Goal: Task Accomplishment & Management: Manage account settings

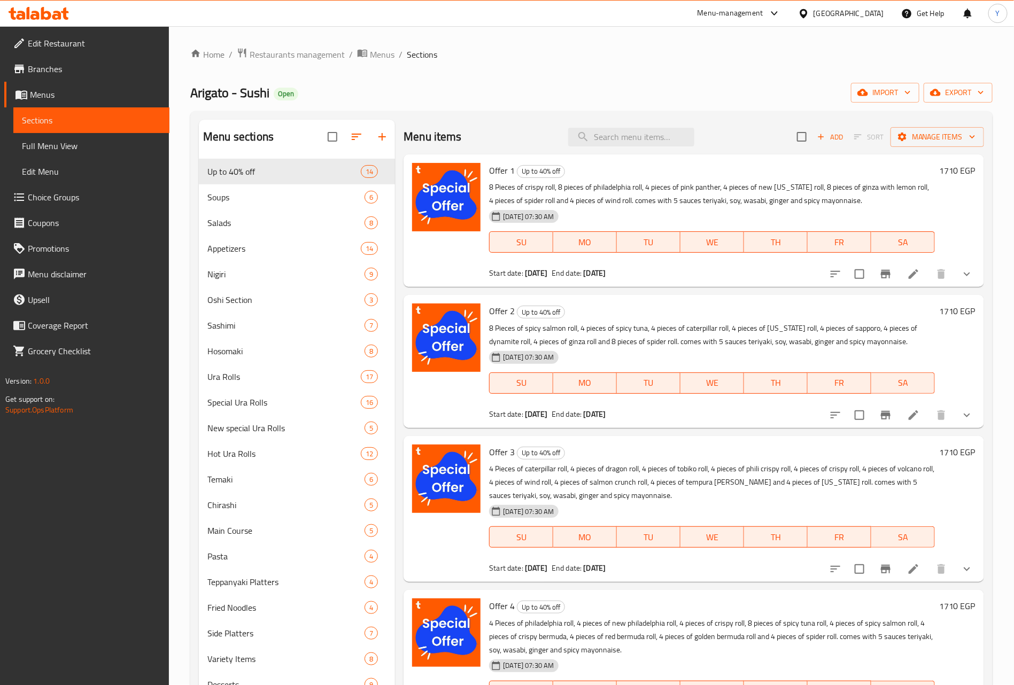
scroll to position [80, 0]
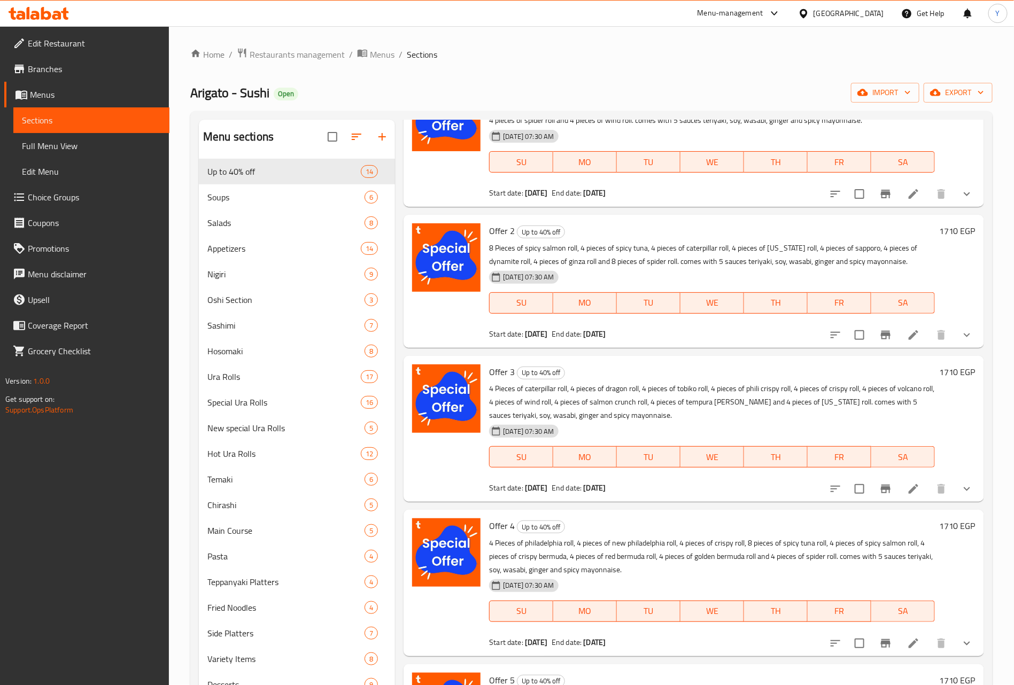
click at [517, 391] on p "4 Pieces of caterpillar roll, 4 pieces of dragon roll, 4 pieces of tobiko roll,…" at bounding box center [712, 402] width 446 height 40
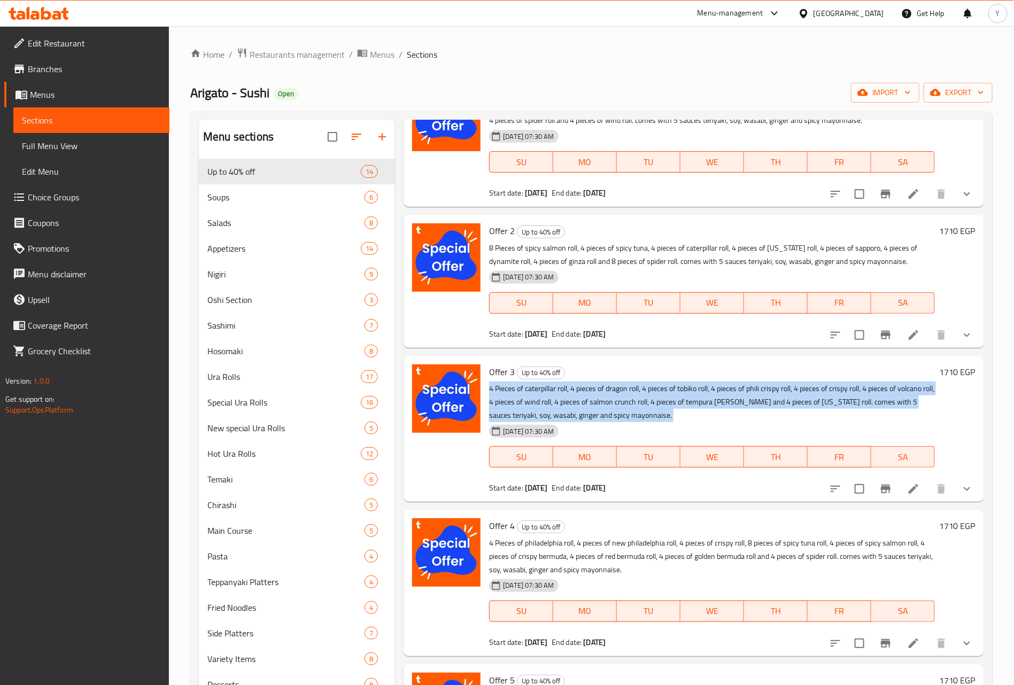
click at [517, 391] on p "4 Pieces of caterpillar roll, 4 pieces of dragon roll, 4 pieces of tobiko roll,…" at bounding box center [712, 402] width 446 height 40
click at [736, 406] on p "4 Pieces of caterpillar roll, 4 pieces of dragon roll, 4 pieces of tobiko roll,…" at bounding box center [712, 402] width 446 height 40
drag, startPoint x: 489, startPoint y: 388, endPoint x: 791, endPoint y: 405, distance: 302.4
click at [791, 405] on p "4 Pieces of caterpillar roll, 4 pieces of dragon roll, 4 pieces of tobiko roll,…" at bounding box center [712, 402] width 446 height 40
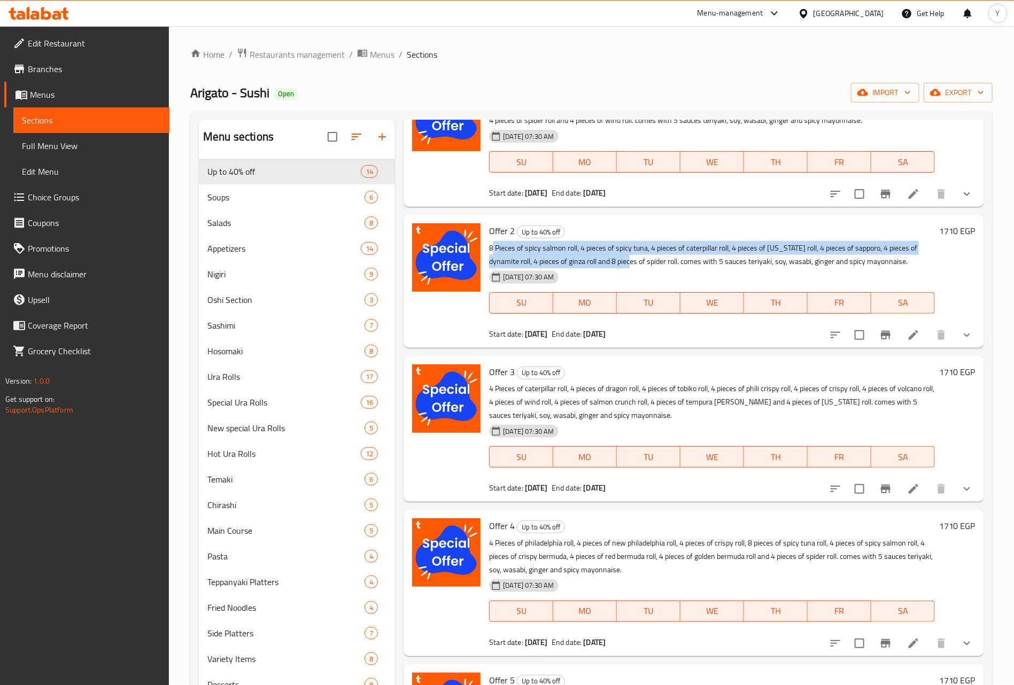
drag, startPoint x: 492, startPoint y: 247, endPoint x: 629, endPoint y: 263, distance: 137.8
click at [629, 263] on p "8 Pieces of spicy salmon roll, 4 pieces of spicy tuna, 4 pieces of caterpillar …" at bounding box center [712, 255] width 446 height 27
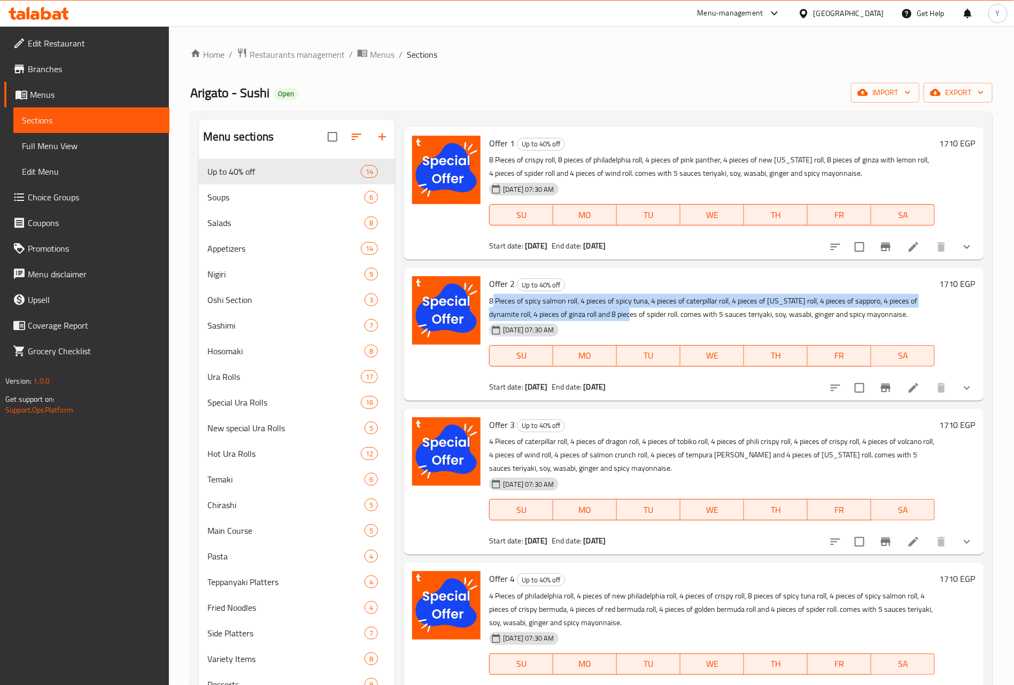
scroll to position [0, 0]
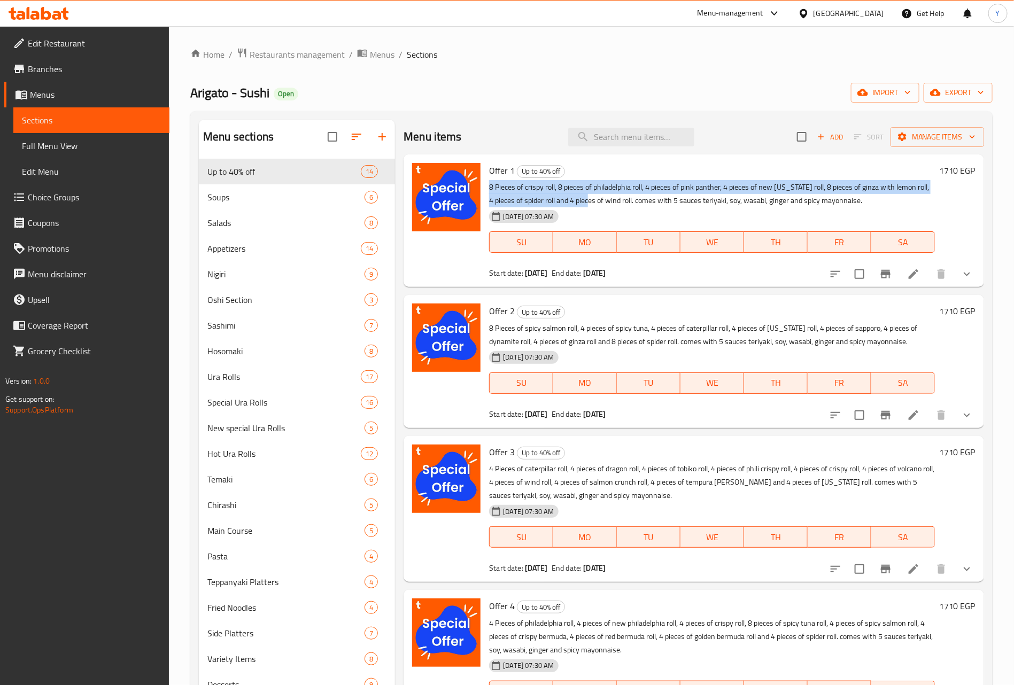
drag, startPoint x: 489, startPoint y: 185, endPoint x: 589, endPoint y: 202, distance: 101.4
click at [589, 202] on p "8 Pieces of crispy roll, 8 pieces of philadelphia roll, 4 pieces of pink panthe…" at bounding box center [712, 194] width 446 height 27
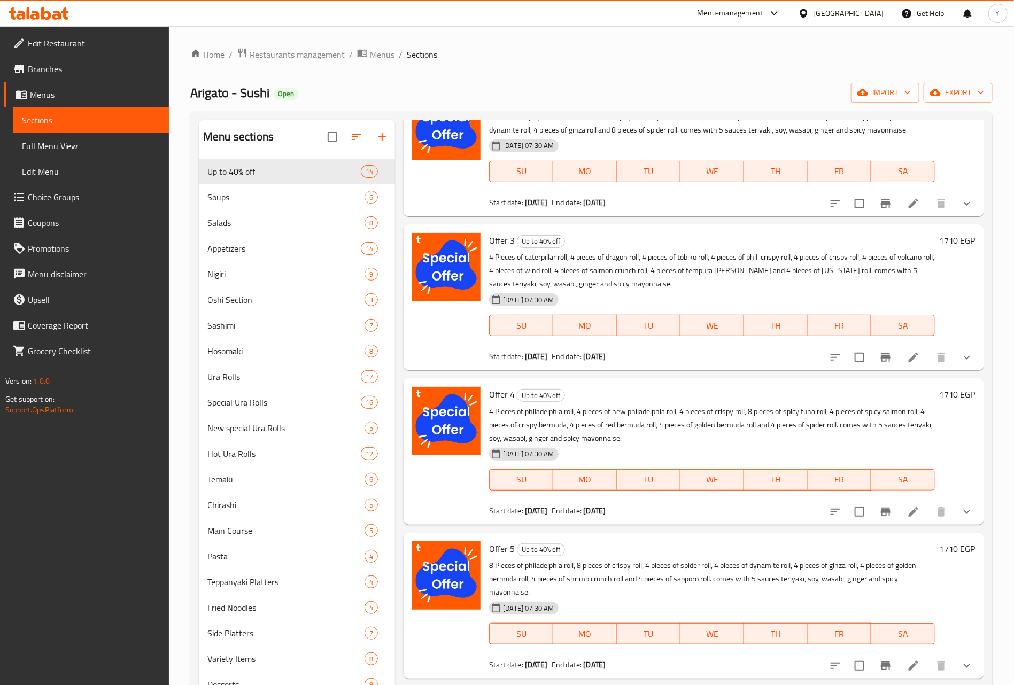
scroll to position [241, 0]
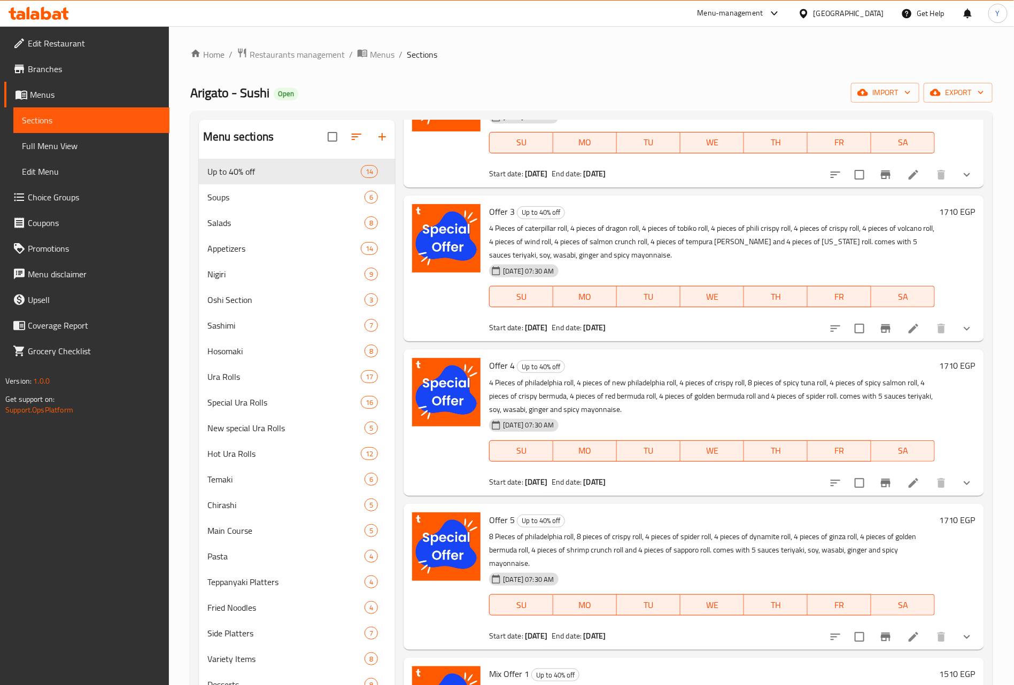
click at [492, 382] on p "4 Pieces of philadelphia roll, 4 pieces of new philadelphia roll, 4 pieces of c…" at bounding box center [712, 396] width 446 height 40
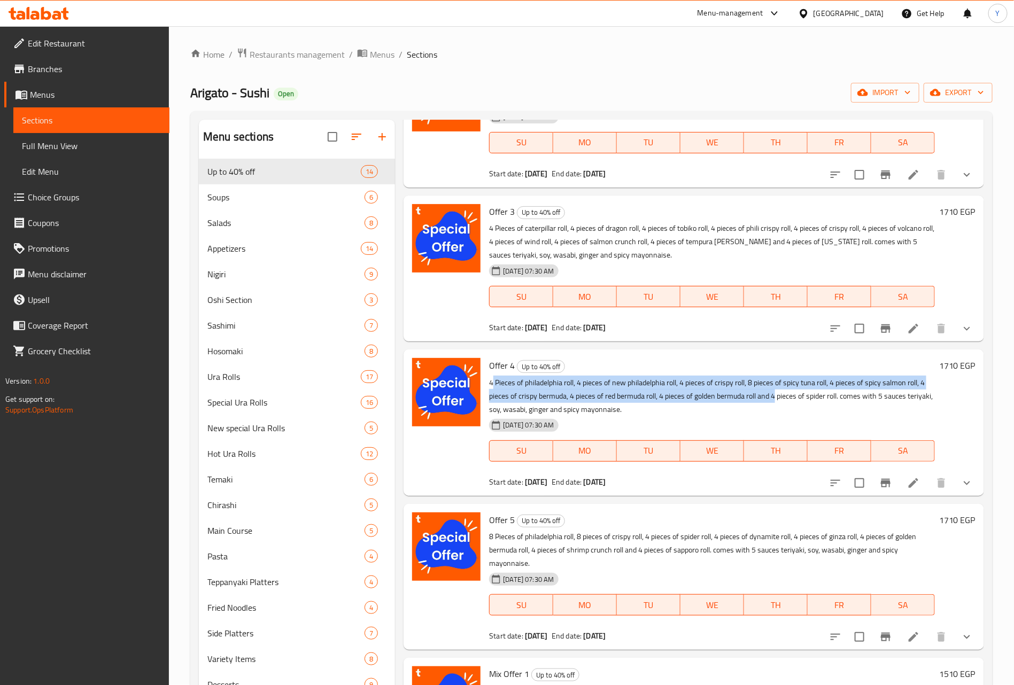
drag, startPoint x: 492, startPoint y: 382, endPoint x: 781, endPoint y: 395, distance: 288.9
click at [781, 395] on p "4 Pieces of philadelphia roll, 4 pieces of new philadelphia roll, 4 pieces of c…" at bounding box center [712, 396] width 446 height 40
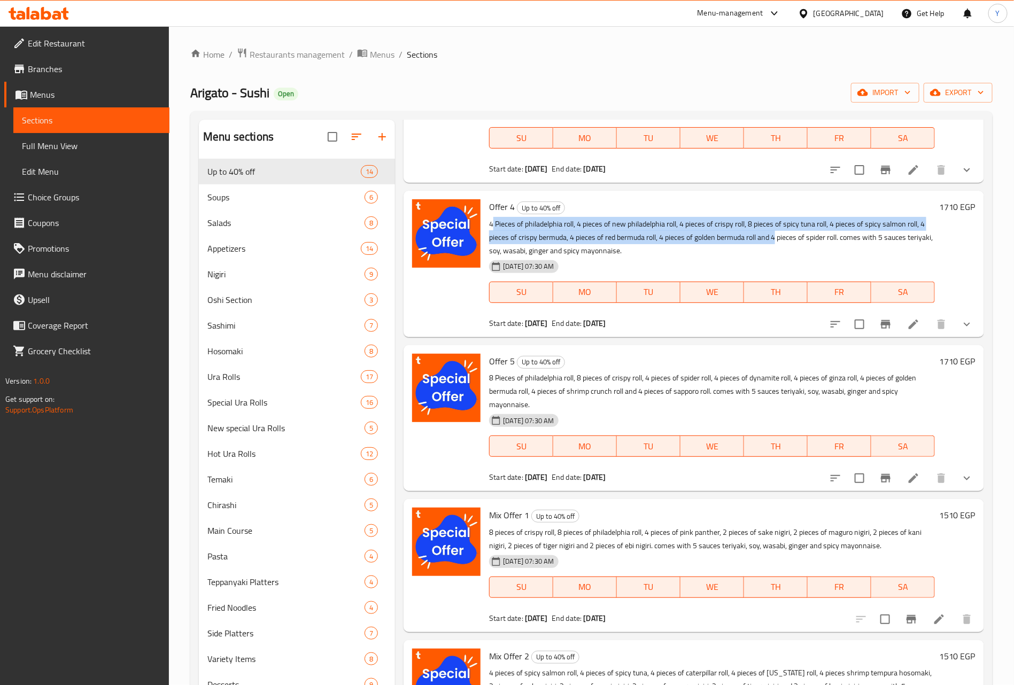
scroll to position [401, 0]
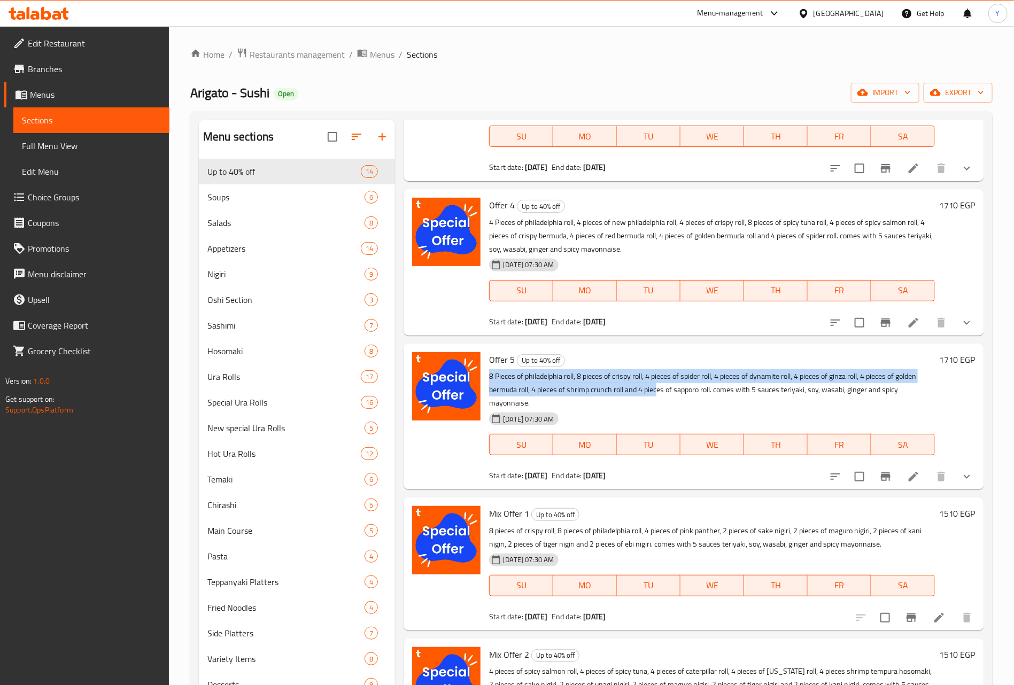
drag, startPoint x: 491, startPoint y: 377, endPoint x: 657, endPoint y: 386, distance: 167.0
click at [657, 386] on p "8 Pieces of philadelphia roll, 8 pieces of crispy roll, 4 pieces of spider roll…" at bounding box center [712, 390] width 446 height 40
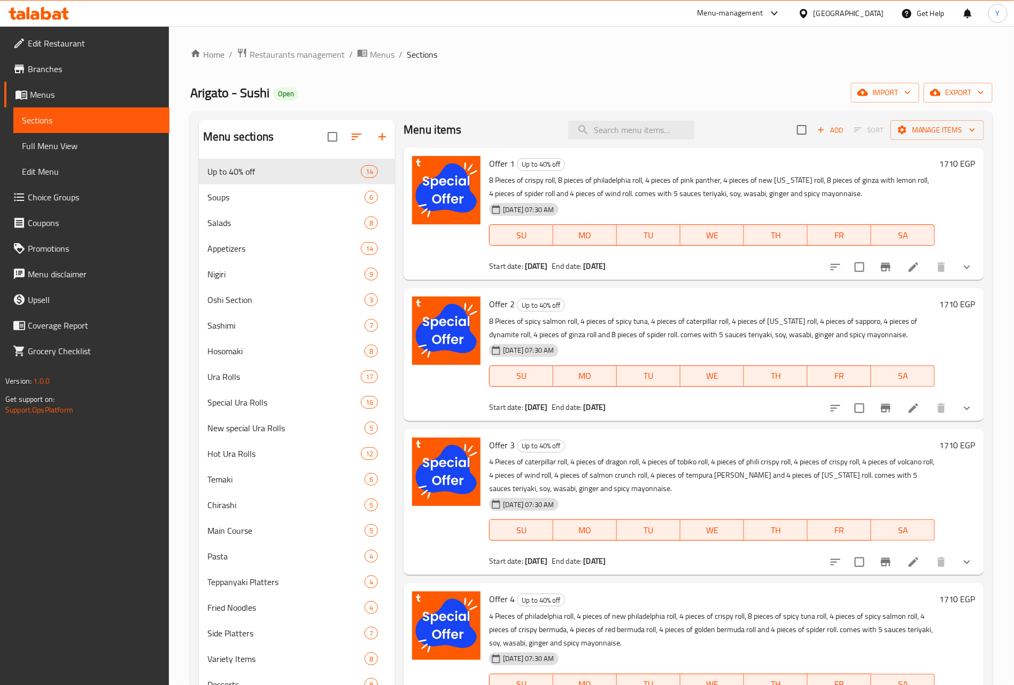
scroll to position [0, 0]
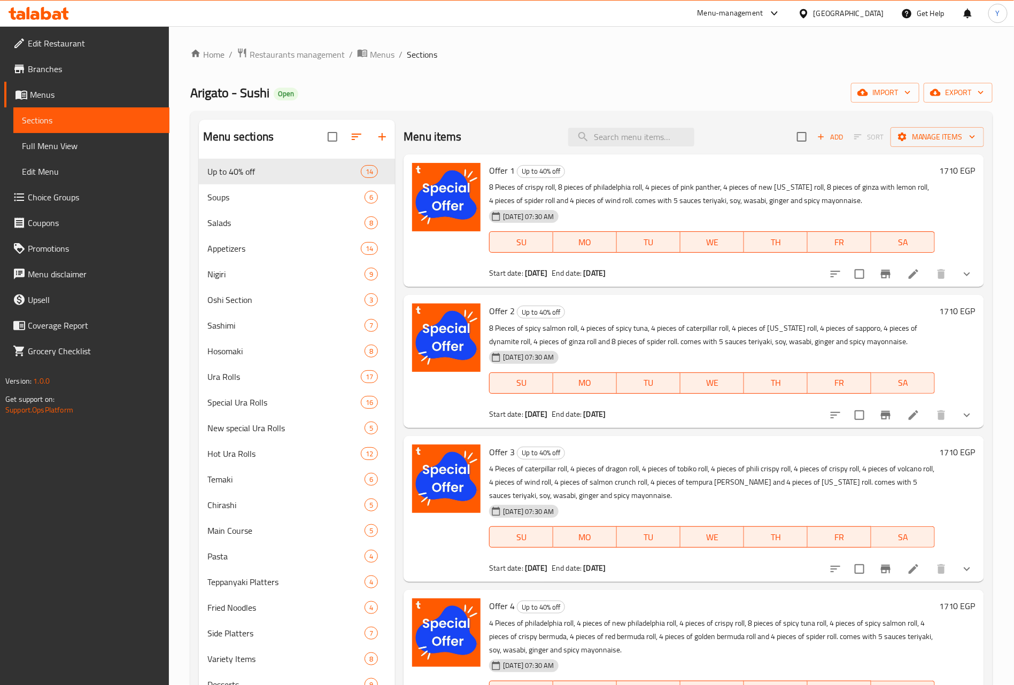
click at [498, 169] on span "Offer 1" at bounding box center [502, 170] width 26 height 16
copy h6 "Offer 1"
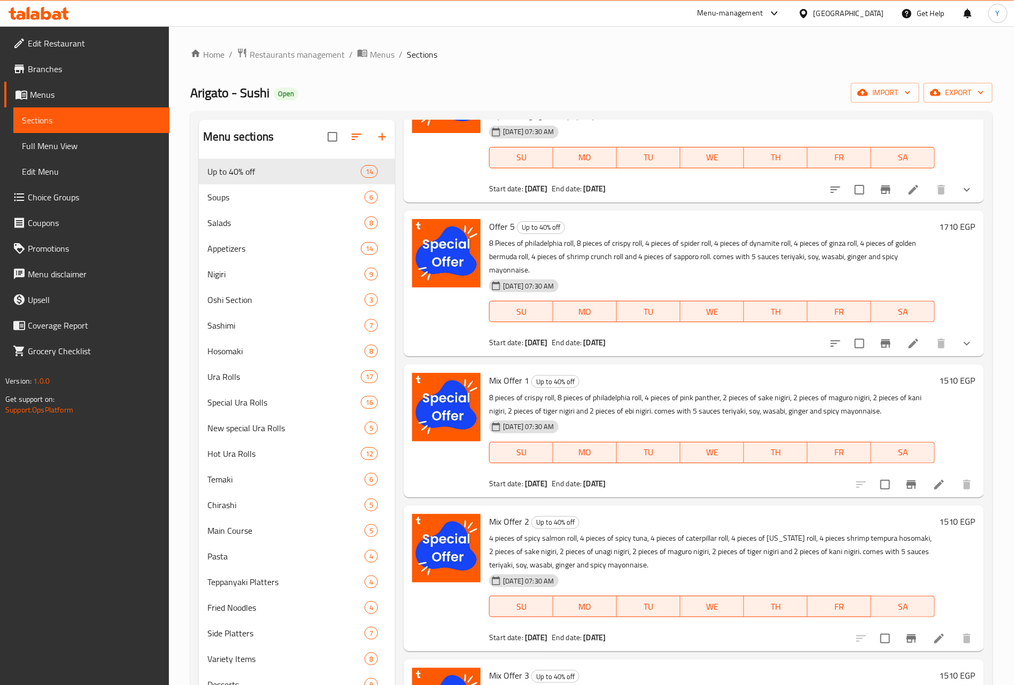
scroll to position [641, 0]
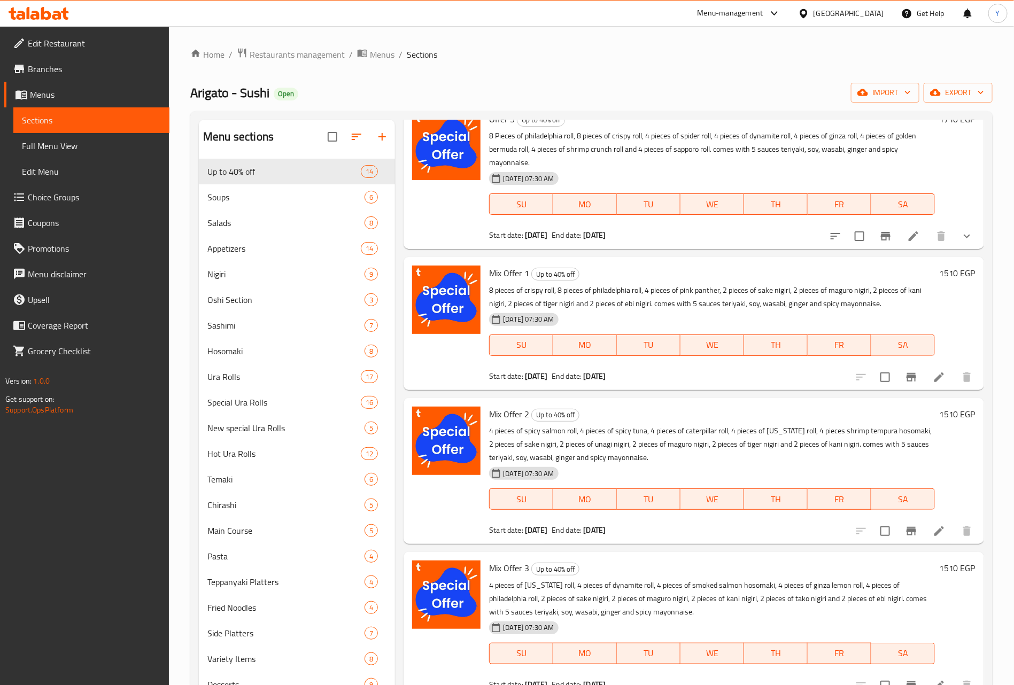
click at [499, 267] on span "Mix Offer 1" at bounding box center [509, 273] width 40 height 16
drag, startPoint x: 499, startPoint y: 267, endPoint x: 528, endPoint y: 276, distance: 30.4
click at [528, 276] on span "Mix Offer 1" at bounding box center [509, 273] width 40 height 16
copy h6 "Mix Offer 1"
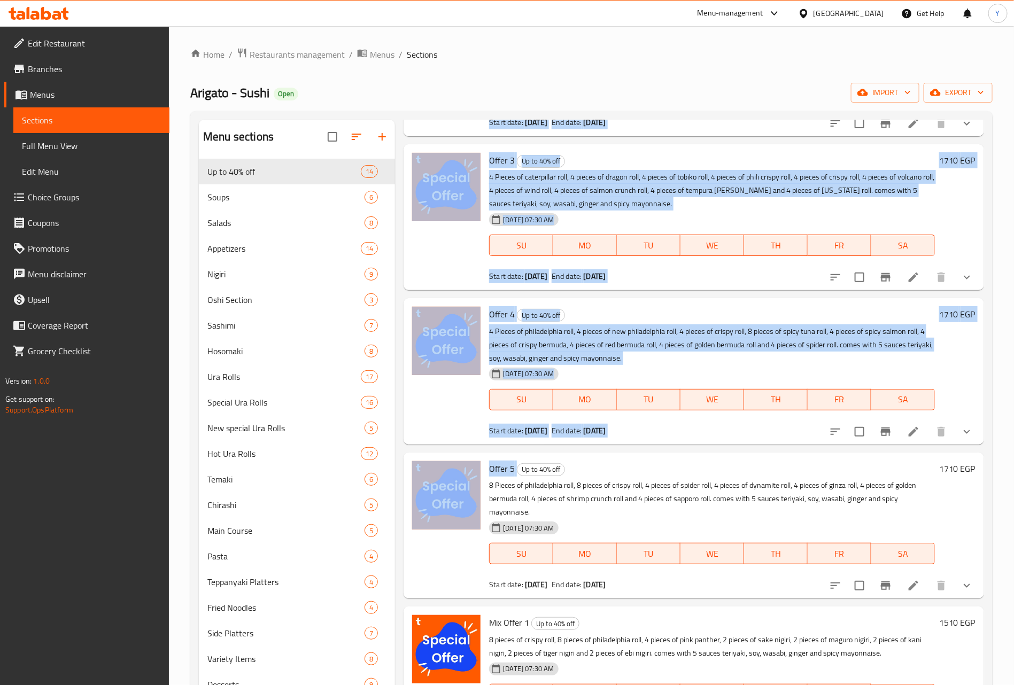
scroll to position [321, 0]
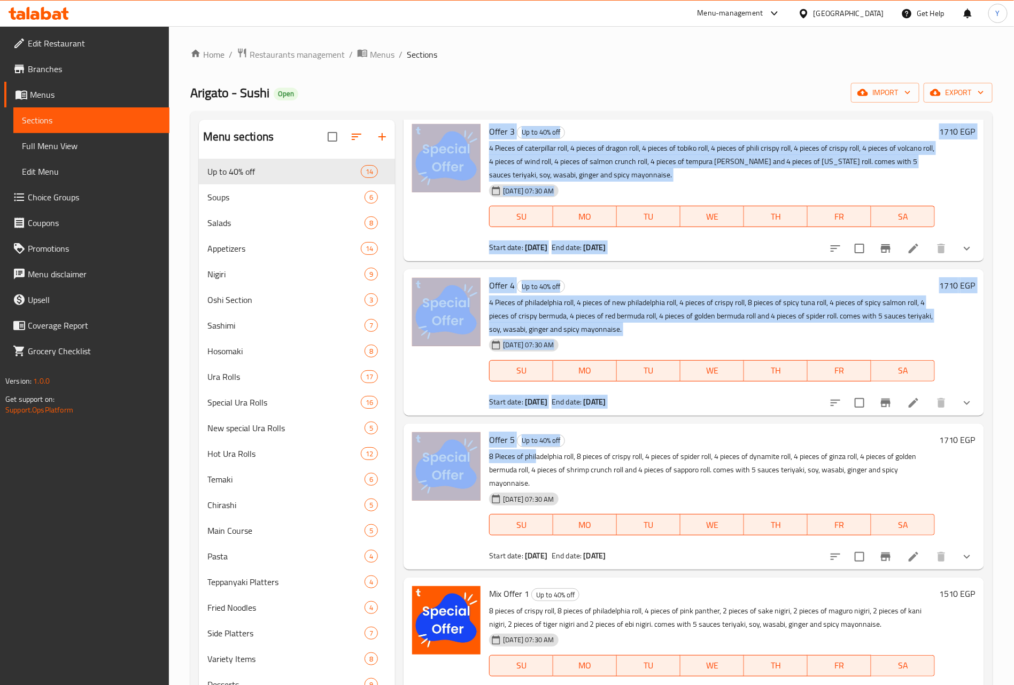
drag, startPoint x: 496, startPoint y: 164, endPoint x: 538, endPoint y: 452, distance: 291.1
click at [895, 188] on div "18-06-2025 07:30 AM SU MO TU WE TH FR SA" at bounding box center [712, 209] width 454 height 58
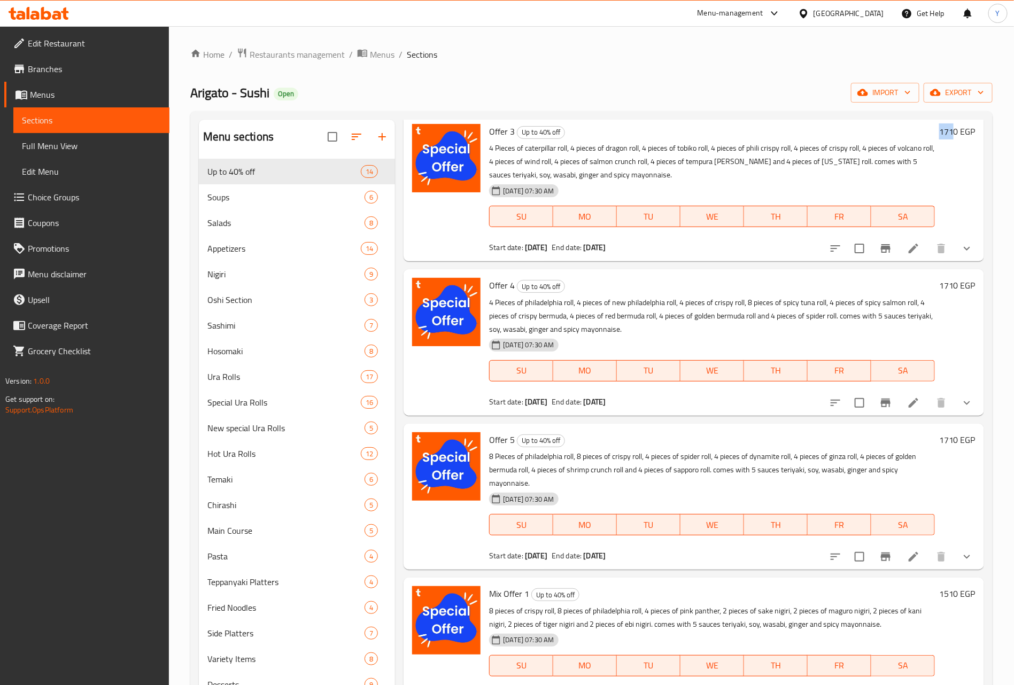
drag, startPoint x: 940, startPoint y: 137, endPoint x: 927, endPoint y: 142, distance: 13.2
click at [935, 142] on div "1710 EGP" at bounding box center [955, 188] width 41 height 129
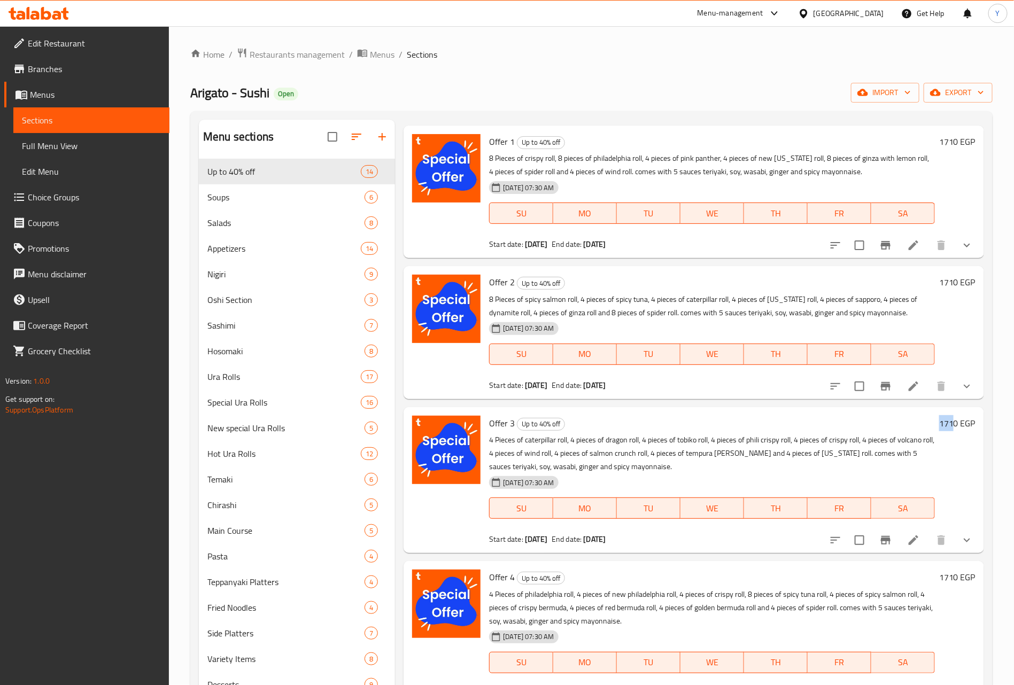
scroll to position [0, 0]
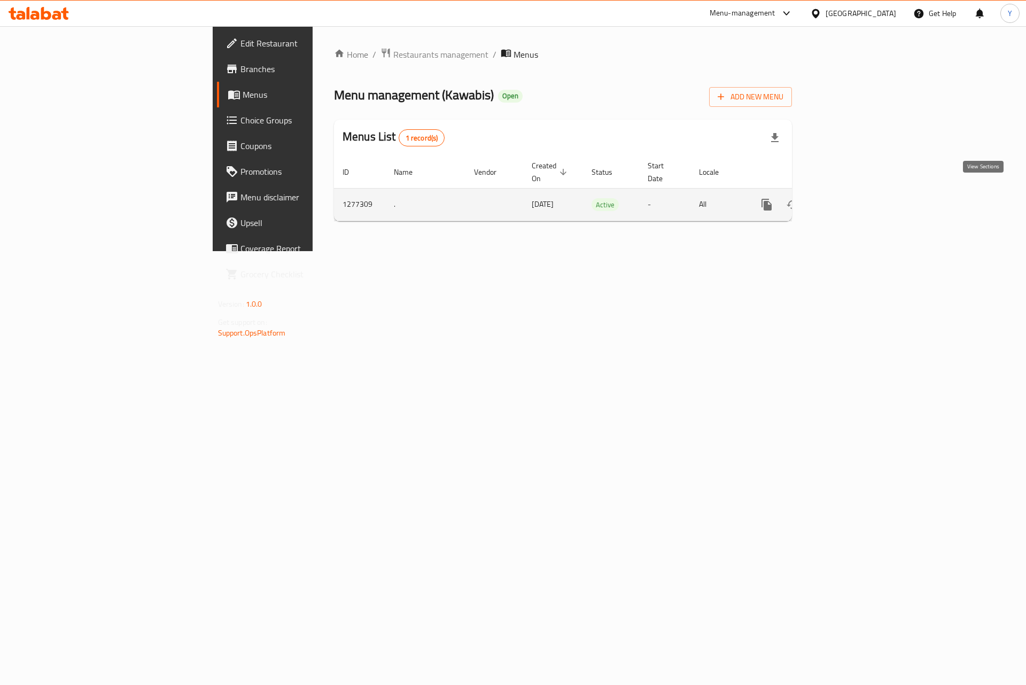
click at [850, 198] on icon "enhanced table" at bounding box center [844, 204] width 13 height 13
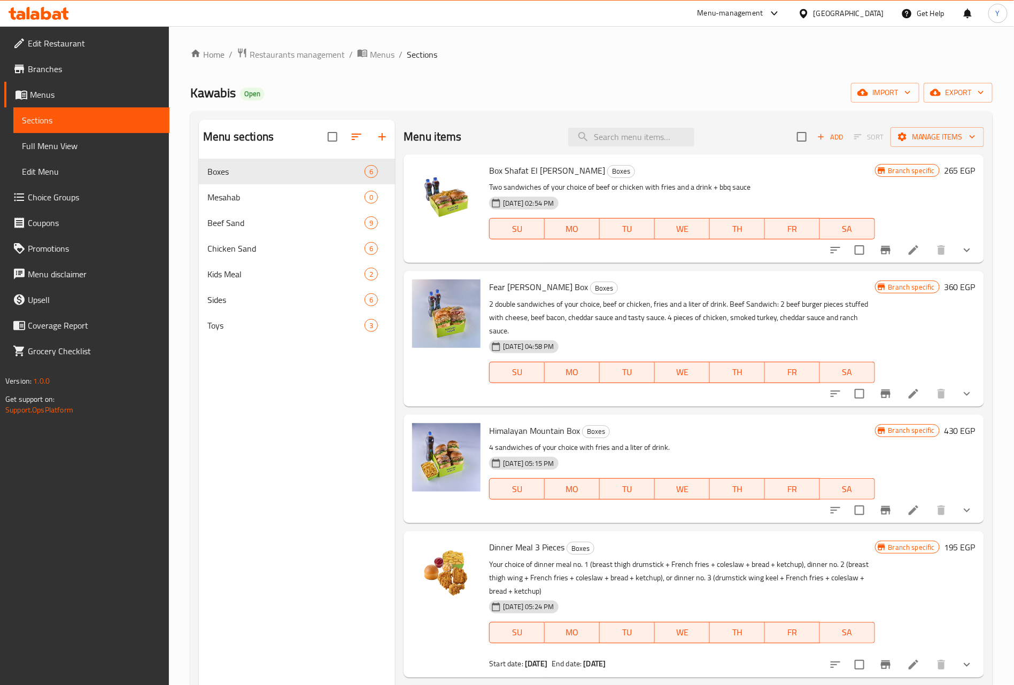
click at [626, 125] on div "Menu items Add Sort Manage items" at bounding box center [694, 137] width 580 height 35
click at [627, 149] on div "Menu items Add Sort Manage items" at bounding box center [694, 137] width 580 height 35
click at [636, 138] on input "search" at bounding box center [631, 137] width 126 height 19
click at [268, 304] on span "Sides" at bounding box center [270, 299] width 127 height 13
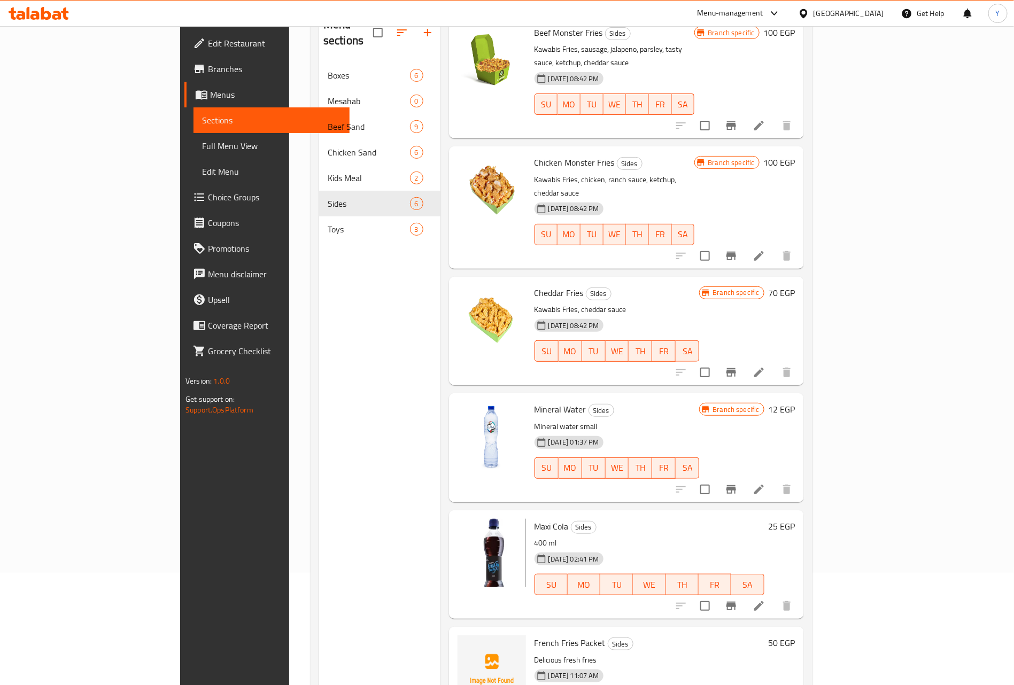
scroll to position [150, 0]
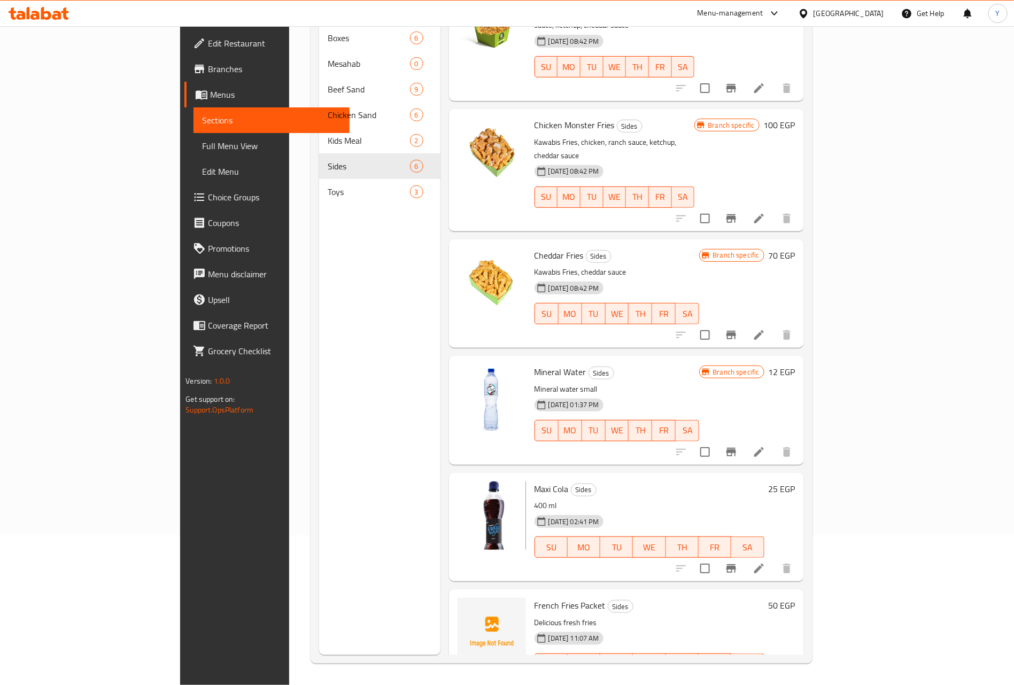
click at [534, 481] on span "Maxi Cola" at bounding box center [551, 489] width 34 height 16
copy h6 "Maxi Cola"
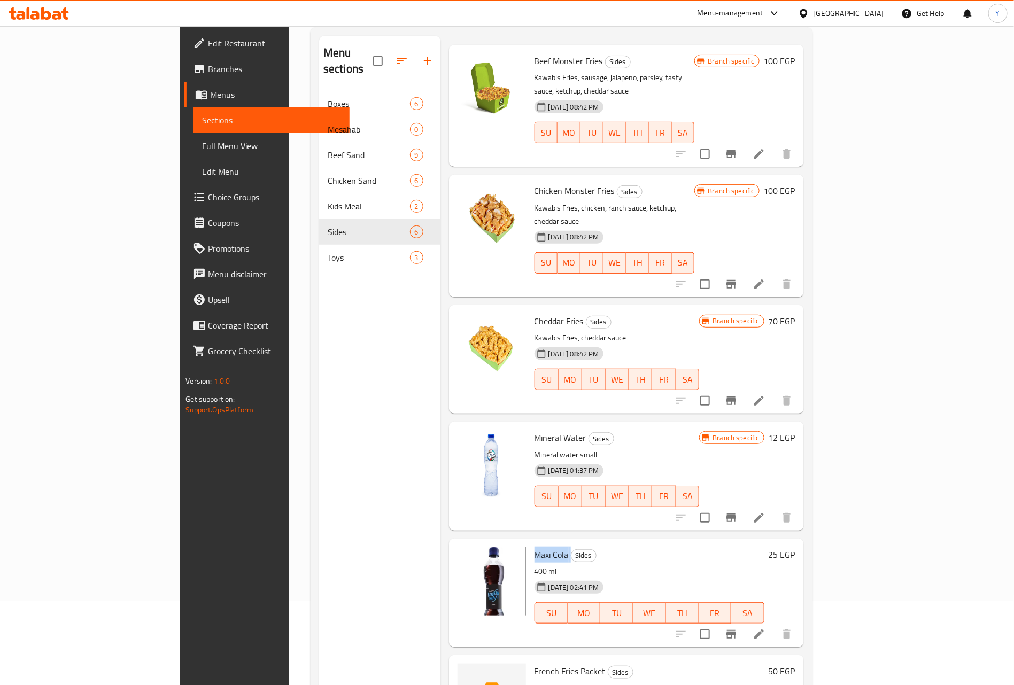
scroll to position [0, 0]
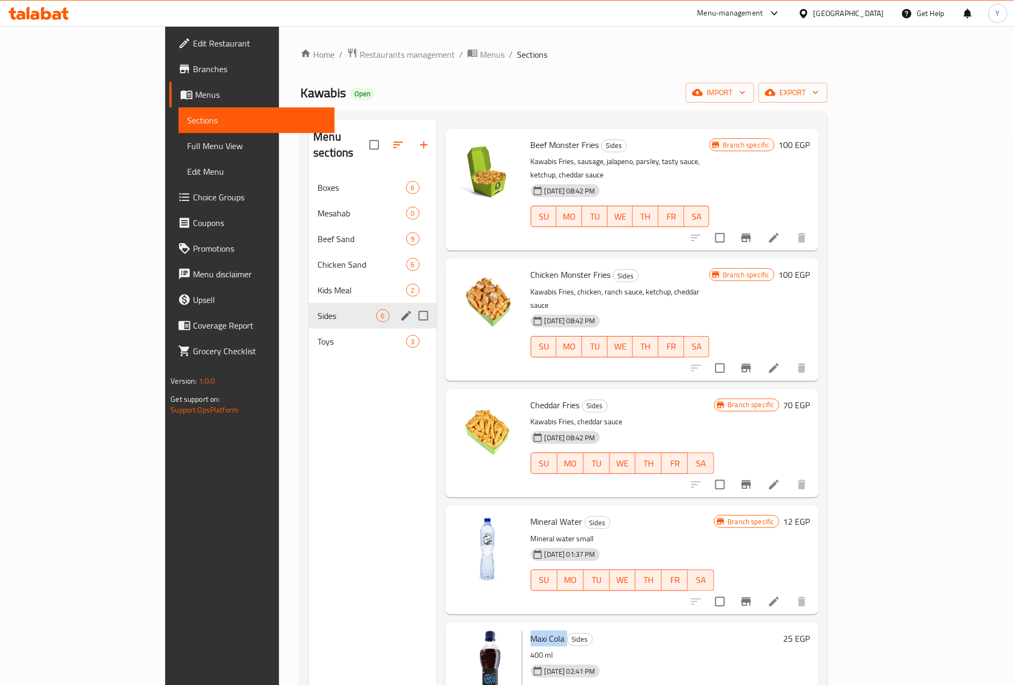
click at [309, 311] on div "Sides 6" at bounding box center [372, 316] width 127 height 26
click at [317, 335] on span "Toys" at bounding box center [346, 341] width 58 height 13
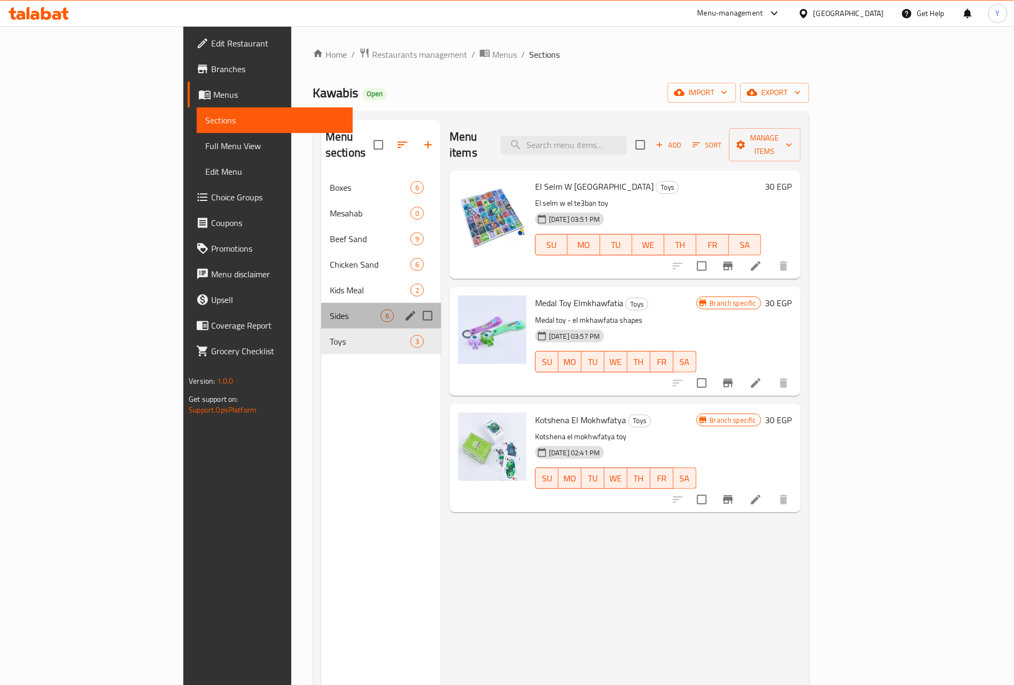
click at [321, 308] on div "Sides 6" at bounding box center [381, 316] width 120 height 26
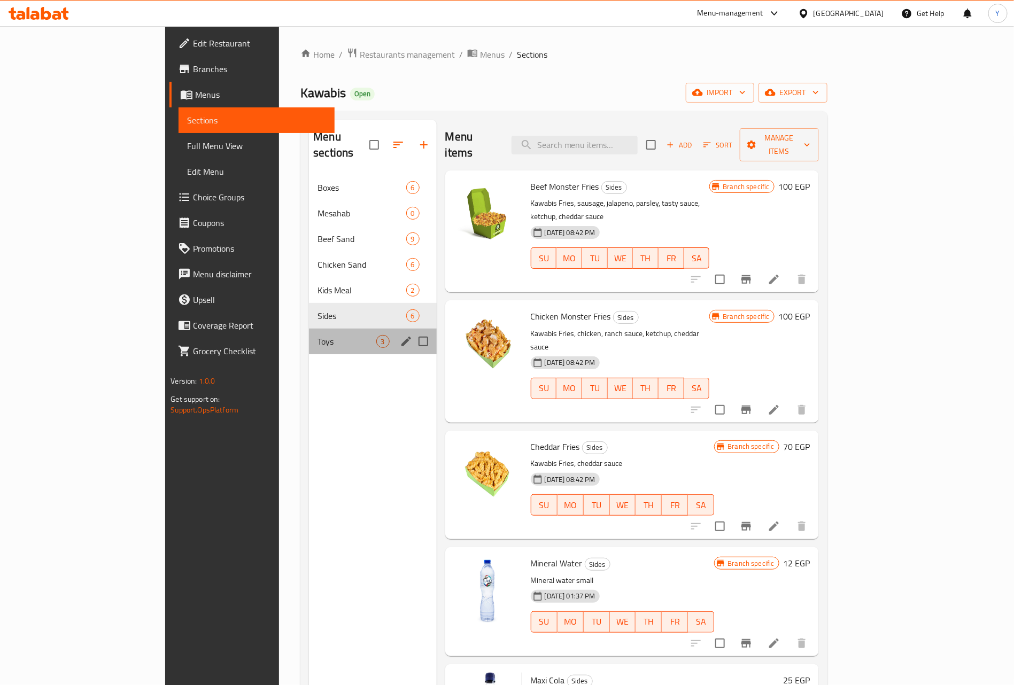
click at [309, 329] on div "Toys 3" at bounding box center [372, 342] width 127 height 26
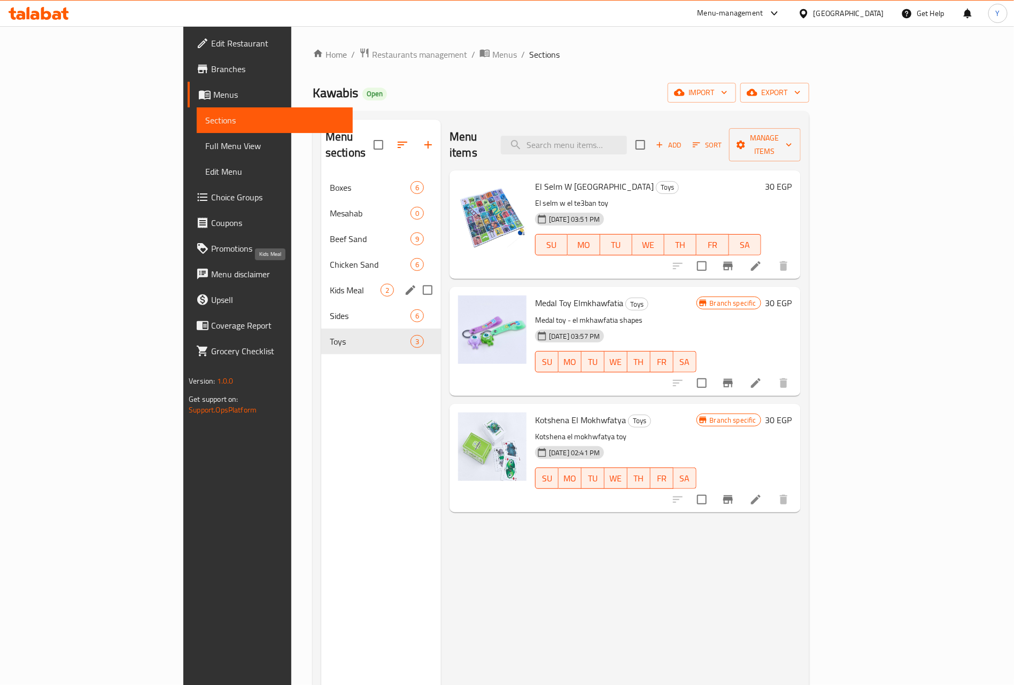
click at [330, 284] on span "Kids Meal" at bounding box center [355, 290] width 51 height 13
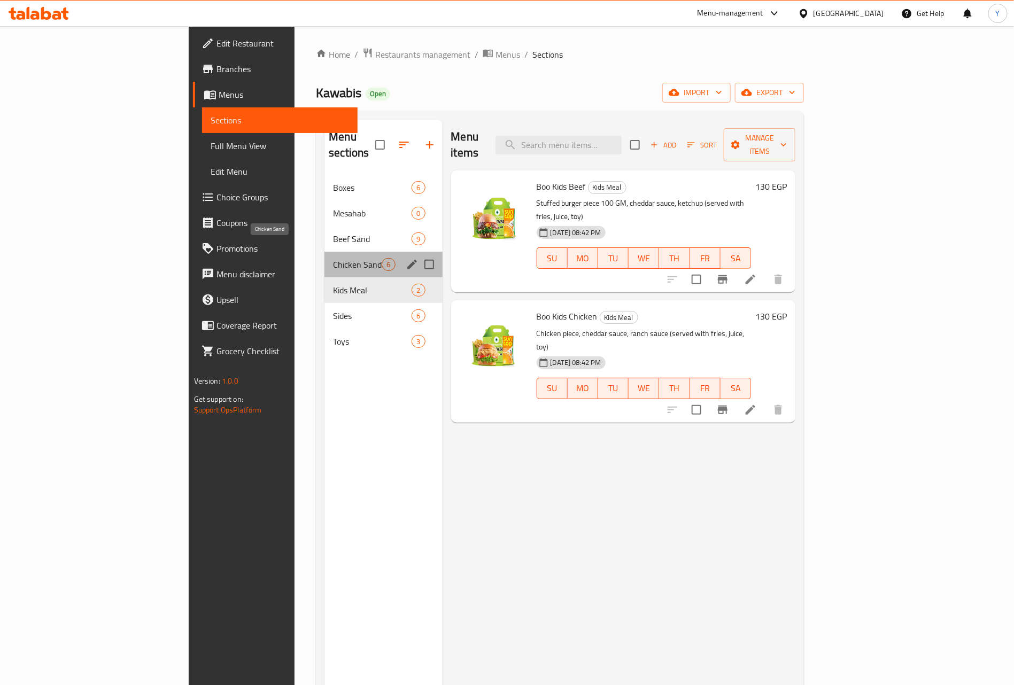
click at [333, 258] on span "Chicken Sand" at bounding box center [357, 264] width 49 height 13
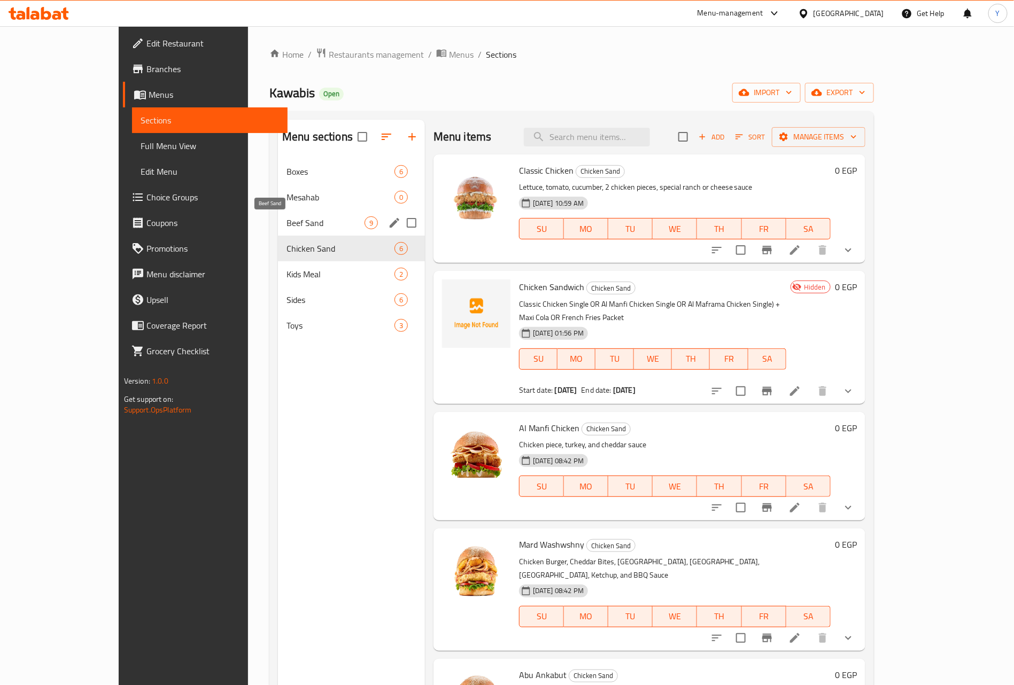
click at [292, 228] on span "Beef Sand" at bounding box center [325, 222] width 78 height 13
